Goal: Information Seeking & Learning: Learn about a topic

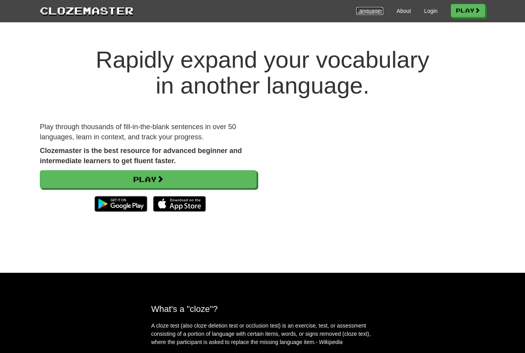
click at [374, 11] on link "Languages" at bounding box center [369, 11] width 27 height 8
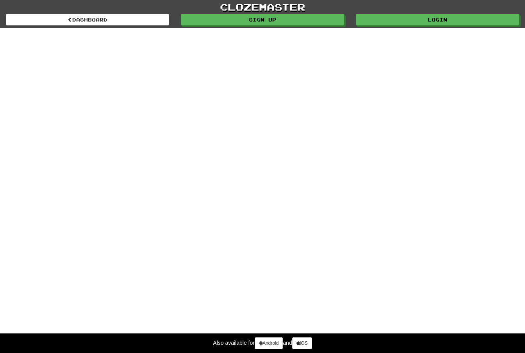
select select "*******"
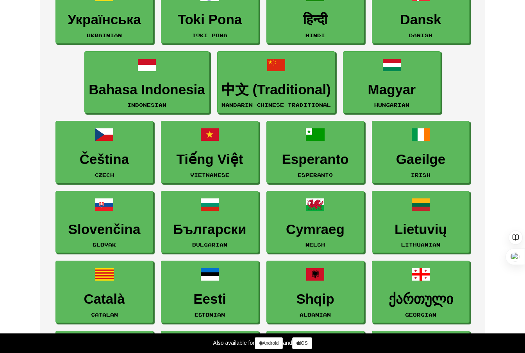
scroll to position [628, 0]
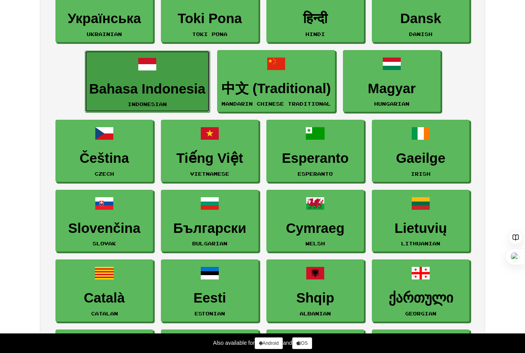
click at [163, 89] on h3 "Bahasa Indonesia" at bounding box center [147, 88] width 116 height 15
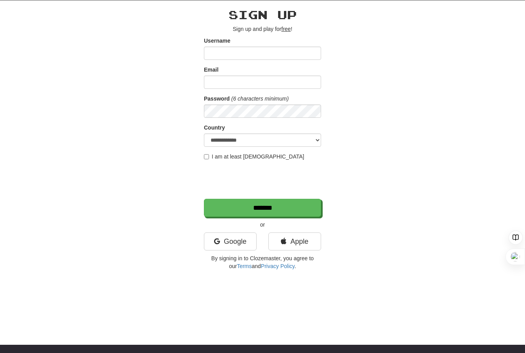
scroll to position [30, 0]
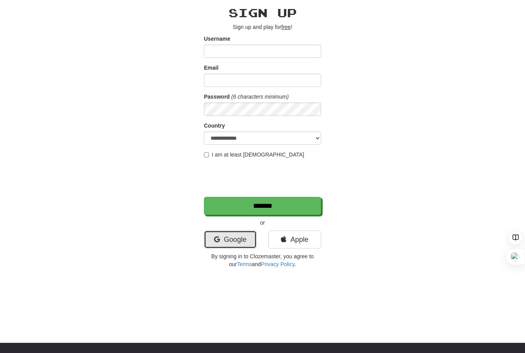
click at [223, 238] on link "Google" at bounding box center [230, 239] width 53 height 18
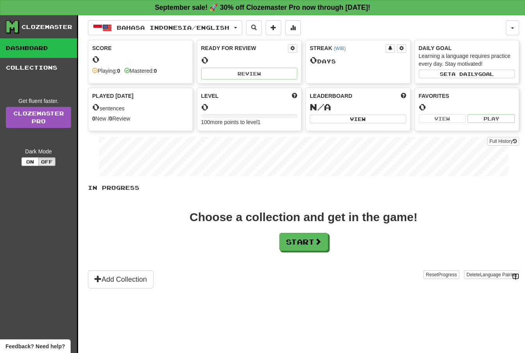
click at [403, 249] on div "Choose a collection and get in the game! Start" at bounding box center [303, 230] width 431 height 39
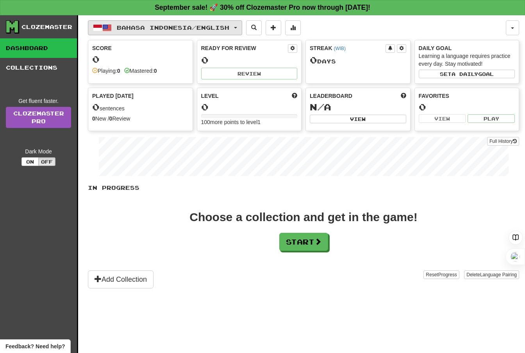
click at [237, 28] on span "button" at bounding box center [235, 28] width 3 height 2
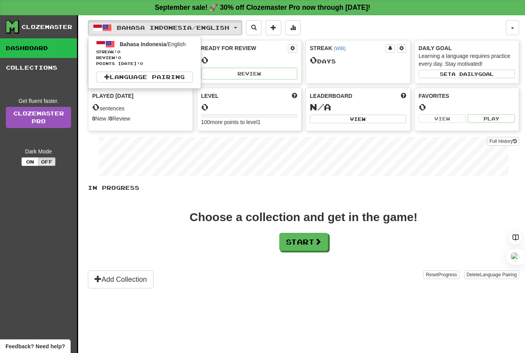
click at [279, 65] on div "Ready for Review 0 Review" at bounding box center [249, 61] width 104 height 43
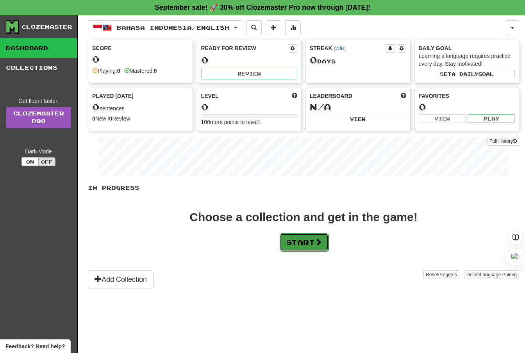
click at [299, 243] on button "Start" at bounding box center [304, 242] width 49 height 18
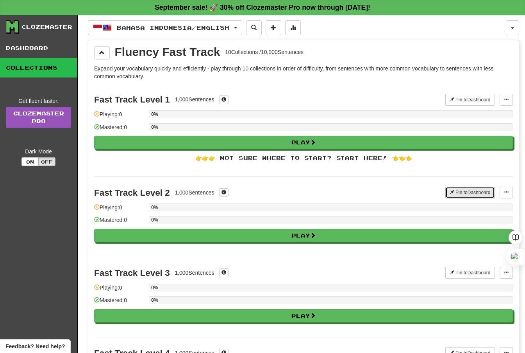
click at [479, 198] on button "Pin to Dashboard" at bounding box center [471, 192] width 50 height 12
click at [224, 99] on span at bounding box center [224, 99] width 5 height 5
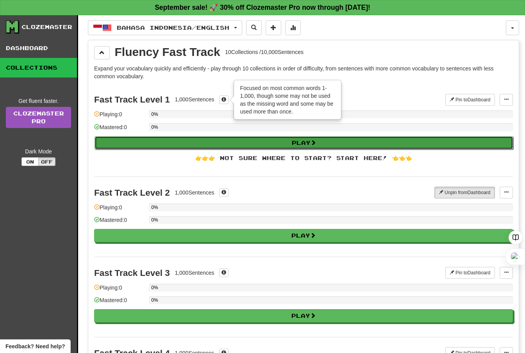
click at [325, 147] on button "Play" at bounding box center [304, 142] width 419 height 13
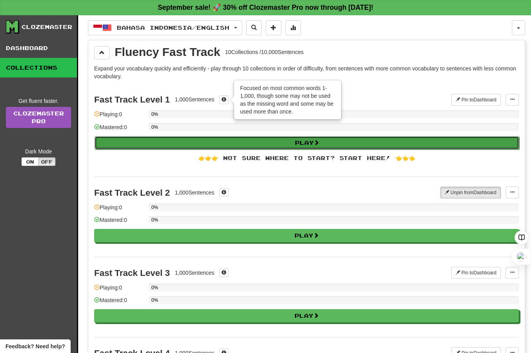
select select "**"
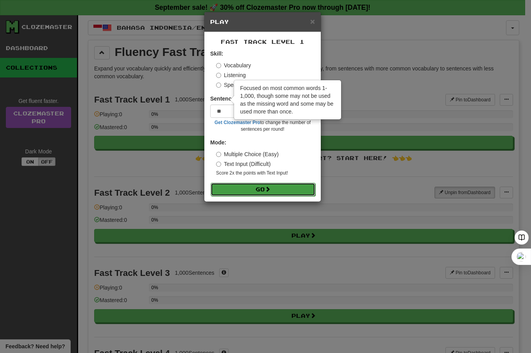
click at [265, 189] on button "Go" at bounding box center [263, 189] width 105 height 13
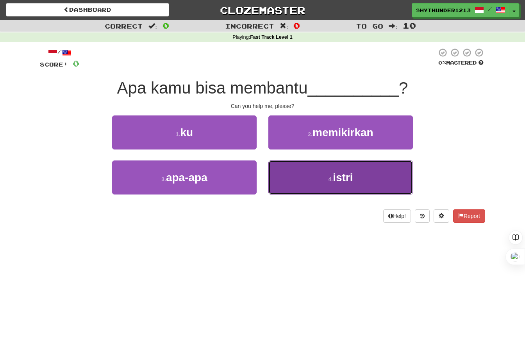
click at [296, 176] on button "4 . [GEOGRAPHIC_DATA]" at bounding box center [341, 177] width 145 height 34
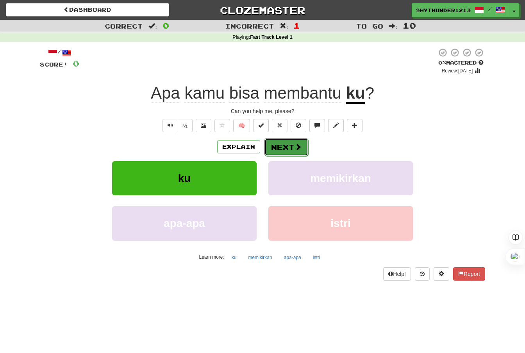
click at [281, 147] on button "Next" at bounding box center [287, 147] width 44 height 18
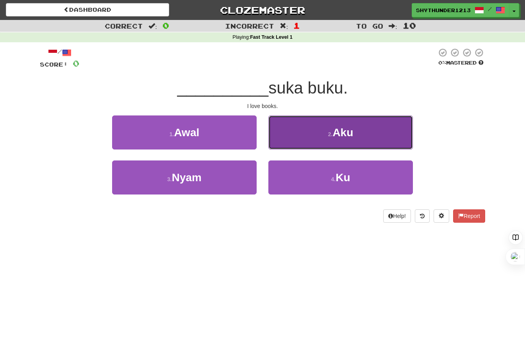
click at [292, 131] on button "2 . Aku" at bounding box center [341, 132] width 145 height 34
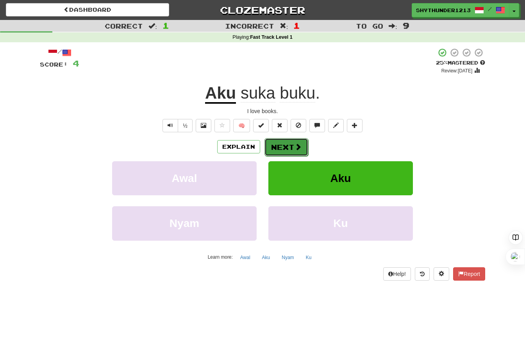
click at [288, 145] on button "Next" at bounding box center [287, 147] width 44 height 18
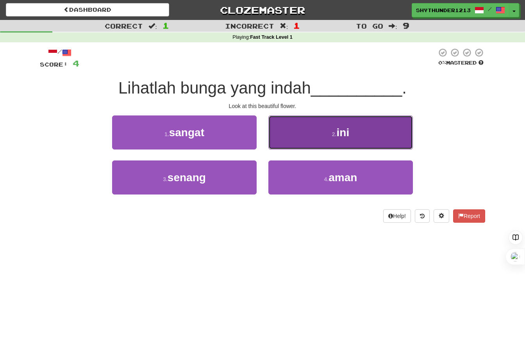
click at [308, 133] on button "2 . ini" at bounding box center [341, 132] width 145 height 34
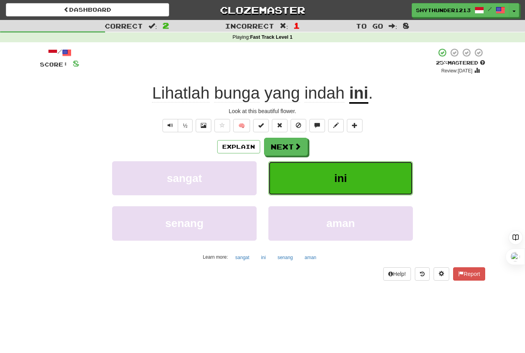
click at [324, 179] on button "ini" at bounding box center [341, 178] width 145 height 34
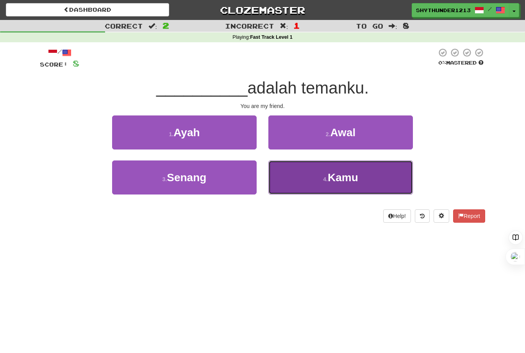
click at [331, 180] on span "Kamu" at bounding box center [343, 177] width 30 height 12
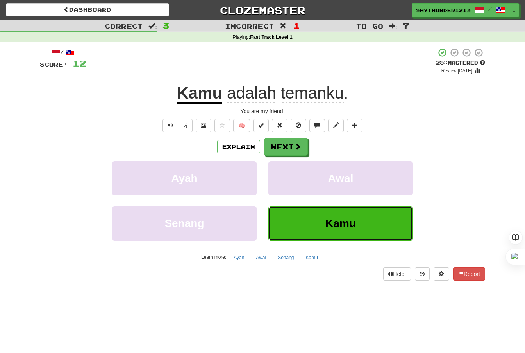
click at [332, 230] on button "Kamu" at bounding box center [341, 223] width 145 height 34
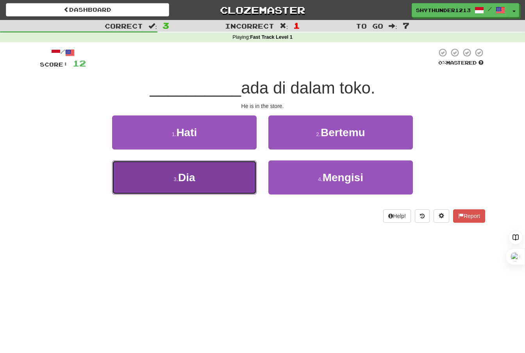
click at [170, 181] on button "3 . Dia" at bounding box center [184, 177] width 145 height 34
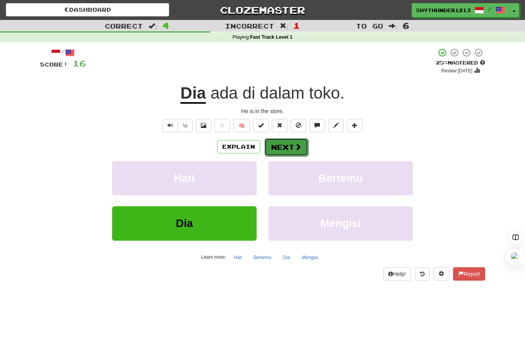
click at [275, 152] on button "Next" at bounding box center [287, 147] width 44 height 18
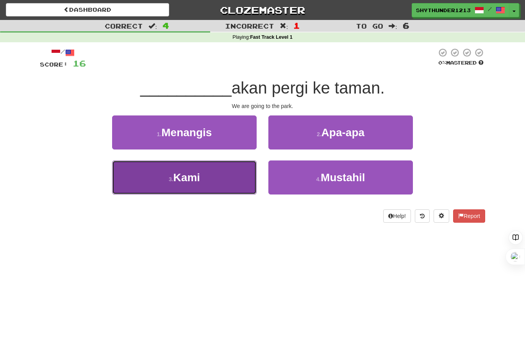
click at [173, 177] on small "3 ." at bounding box center [171, 179] width 5 height 6
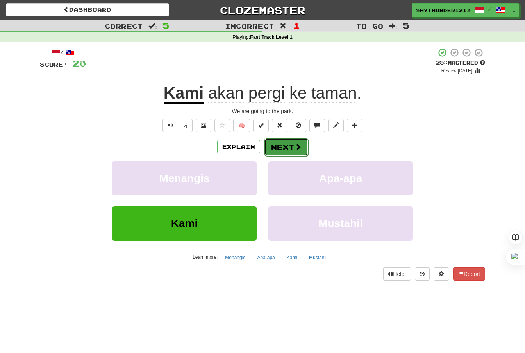
click at [286, 146] on button "Next" at bounding box center [287, 147] width 44 height 18
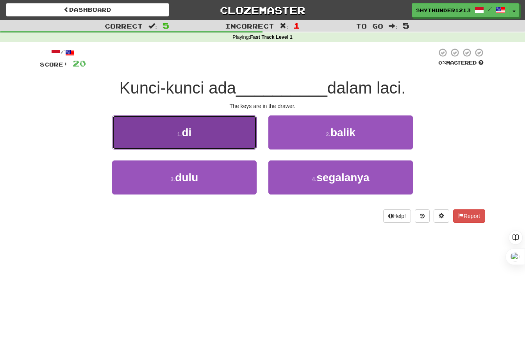
click at [201, 136] on button "1 . di" at bounding box center [184, 132] width 145 height 34
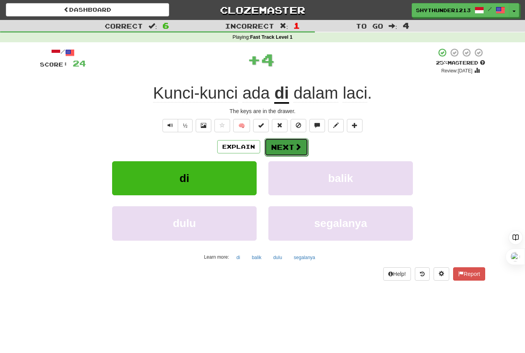
click at [290, 149] on button "Next" at bounding box center [287, 147] width 44 height 18
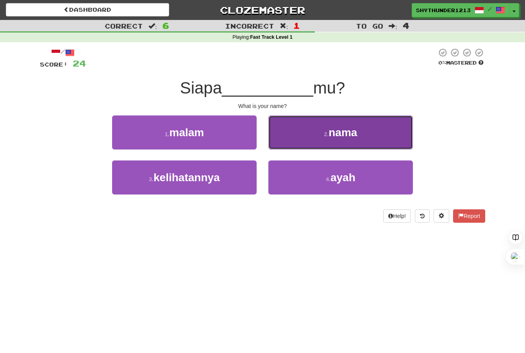
click at [317, 134] on button "2 . nama" at bounding box center [341, 132] width 145 height 34
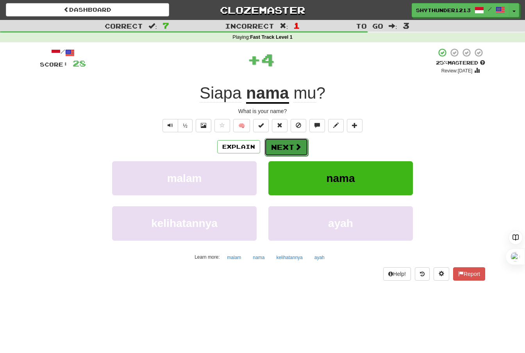
click at [285, 145] on button "Next" at bounding box center [287, 147] width 44 height 18
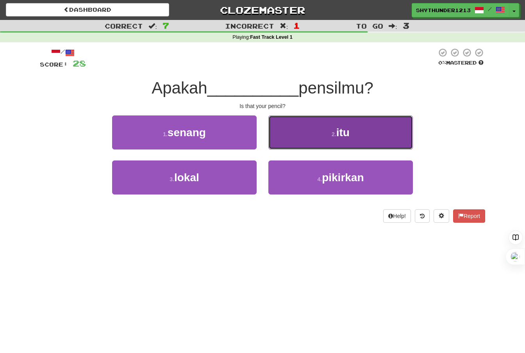
click at [320, 124] on button "2 . itu" at bounding box center [341, 132] width 145 height 34
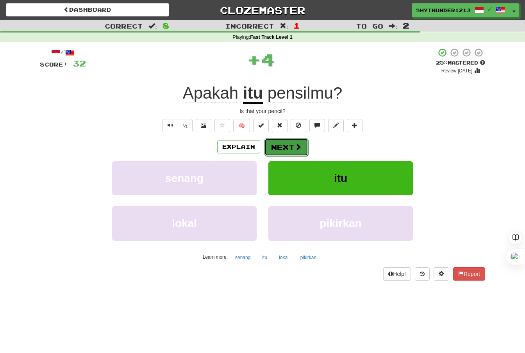
click at [292, 146] on button "Next" at bounding box center [287, 147] width 44 height 18
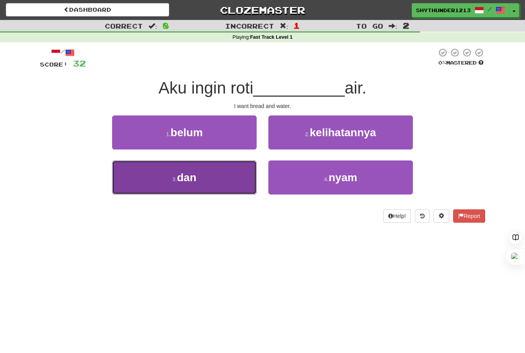
click at [166, 179] on button "3 . [PERSON_NAME]" at bounding box center [184, 177] width 145 height 34
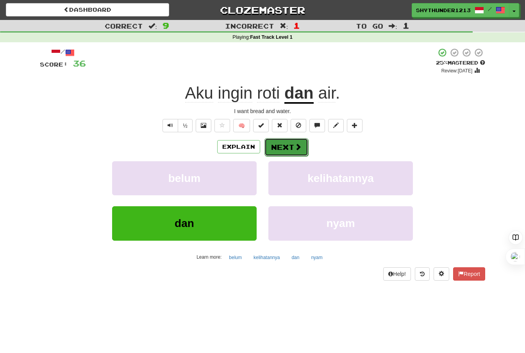
click at [282, 141] on button "Next" at bounding box center [287, 147] width 44 height 18
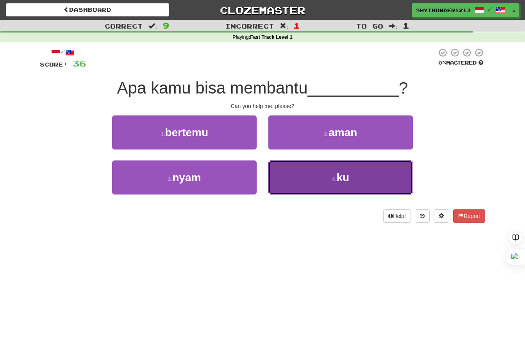
click at [312, 174] on button "4 . ku" at bounding box center [341, 177] width 145 height 34
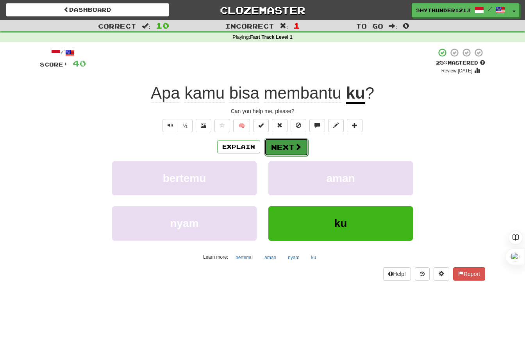
click at [285, 145] on button "Next" at bounding box center [287, 147] width 44 height 18
